Goal: Navigation & Orientation: Find specific page/section

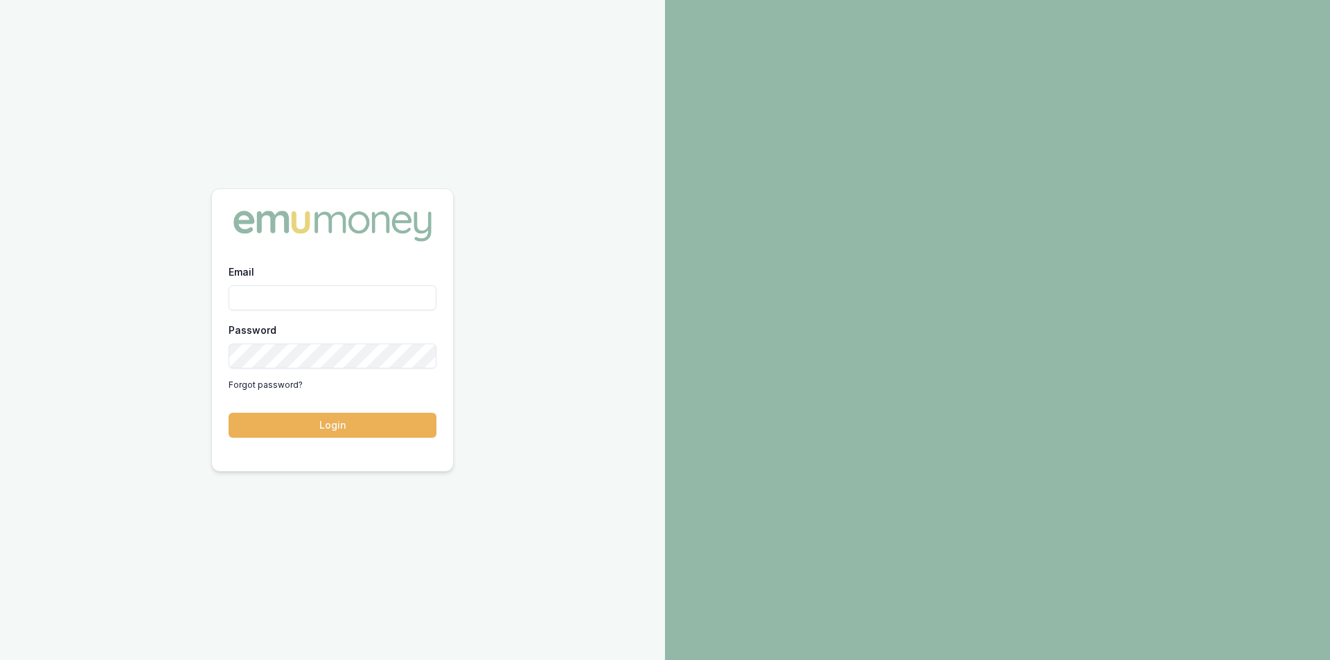
click at [313, 296] on input "Email" at bounding box center [333, 297] width 208 height 25
type input "[PERSON_NAME][EMAIL_ADDRESS][PERSON_NAME][DOMAIN_NAME]"
click at [287, 418] on button "Login" at bounding box center [333, 425] width 208 height 25
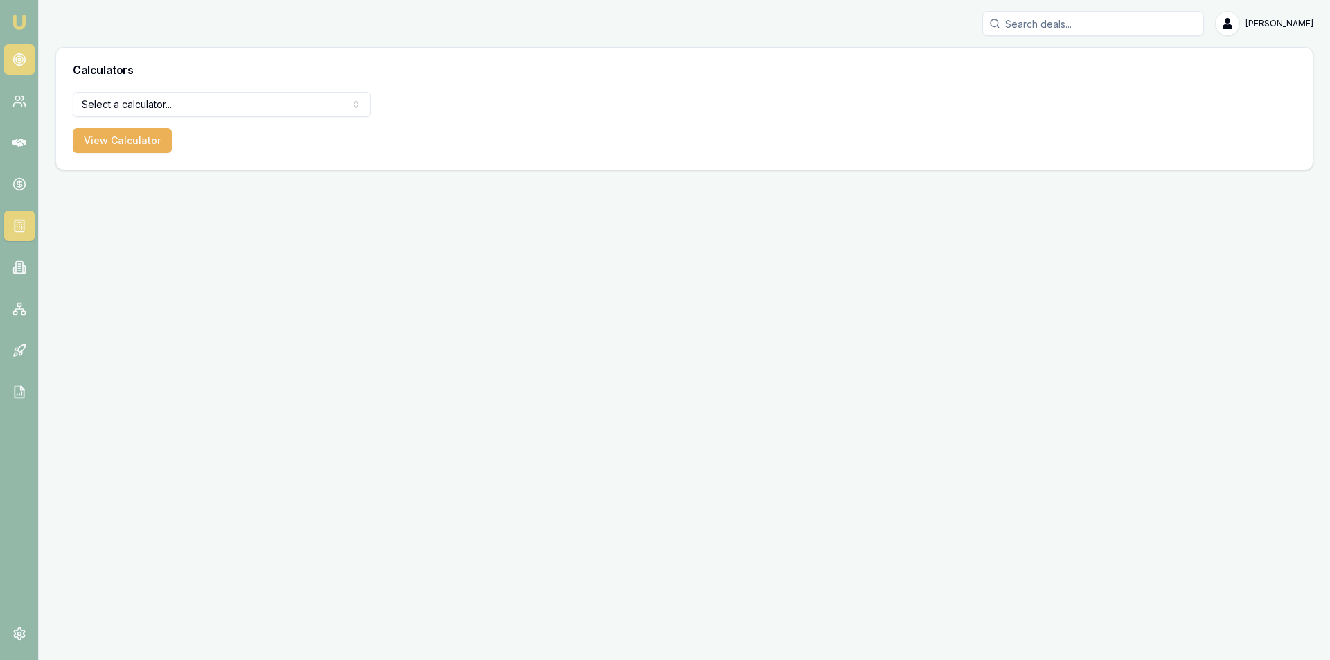
click at [18, 57] on icon at bounding box center [19, 60] width 14 height 14
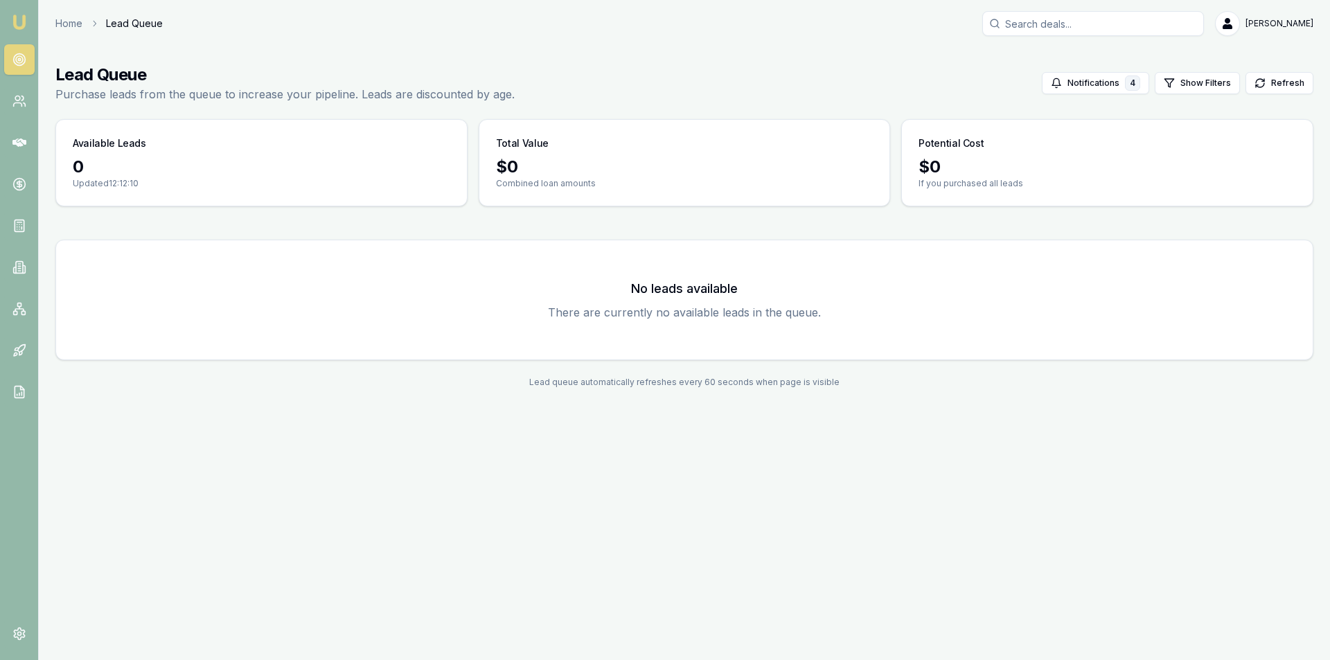
click at [755, 298] on div "No leads available There are currently no available leads in the queue." at bounding box center [684, 300] width 1223 height 86
click at [15, 91] on link at bounding box center [19, 101] width 30 height 30
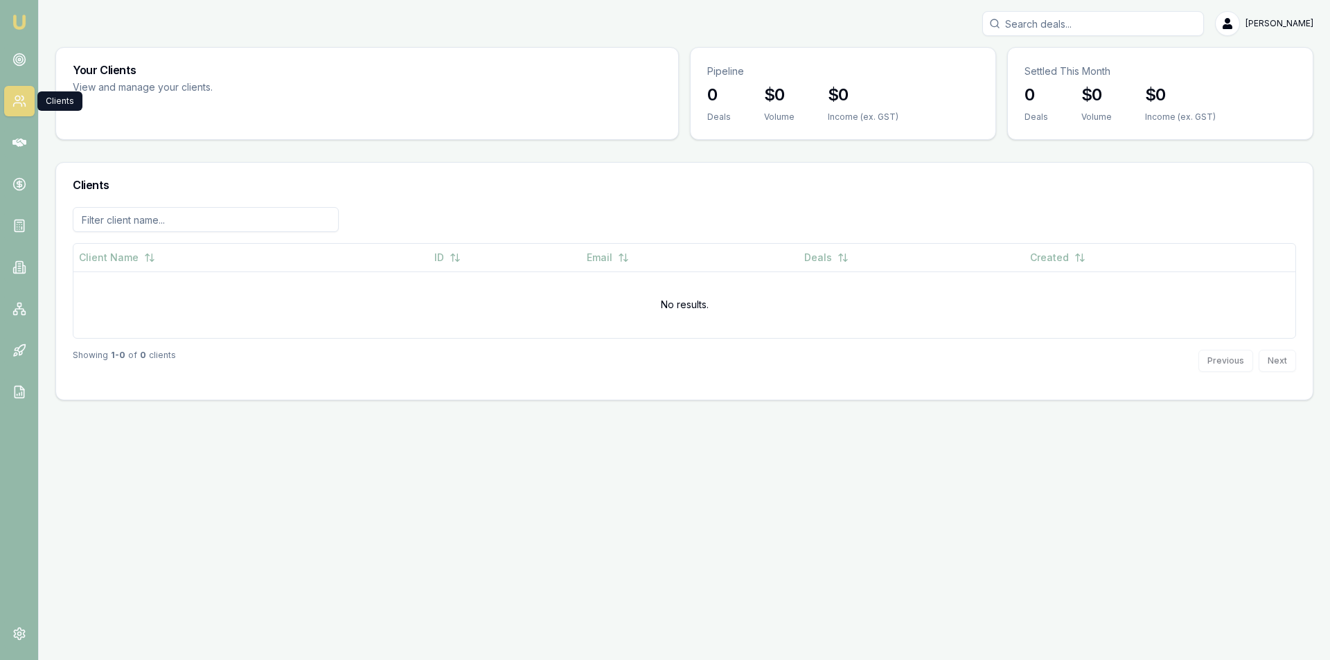
click at [469, 436] on div "Emu Broker Peter Sarris Toggle Menu Your Clients View and manage your clients. …" at bounding box center [665, 330] width 1330 height 660
